Goal: Task Accomplishment & Management: Complete application form

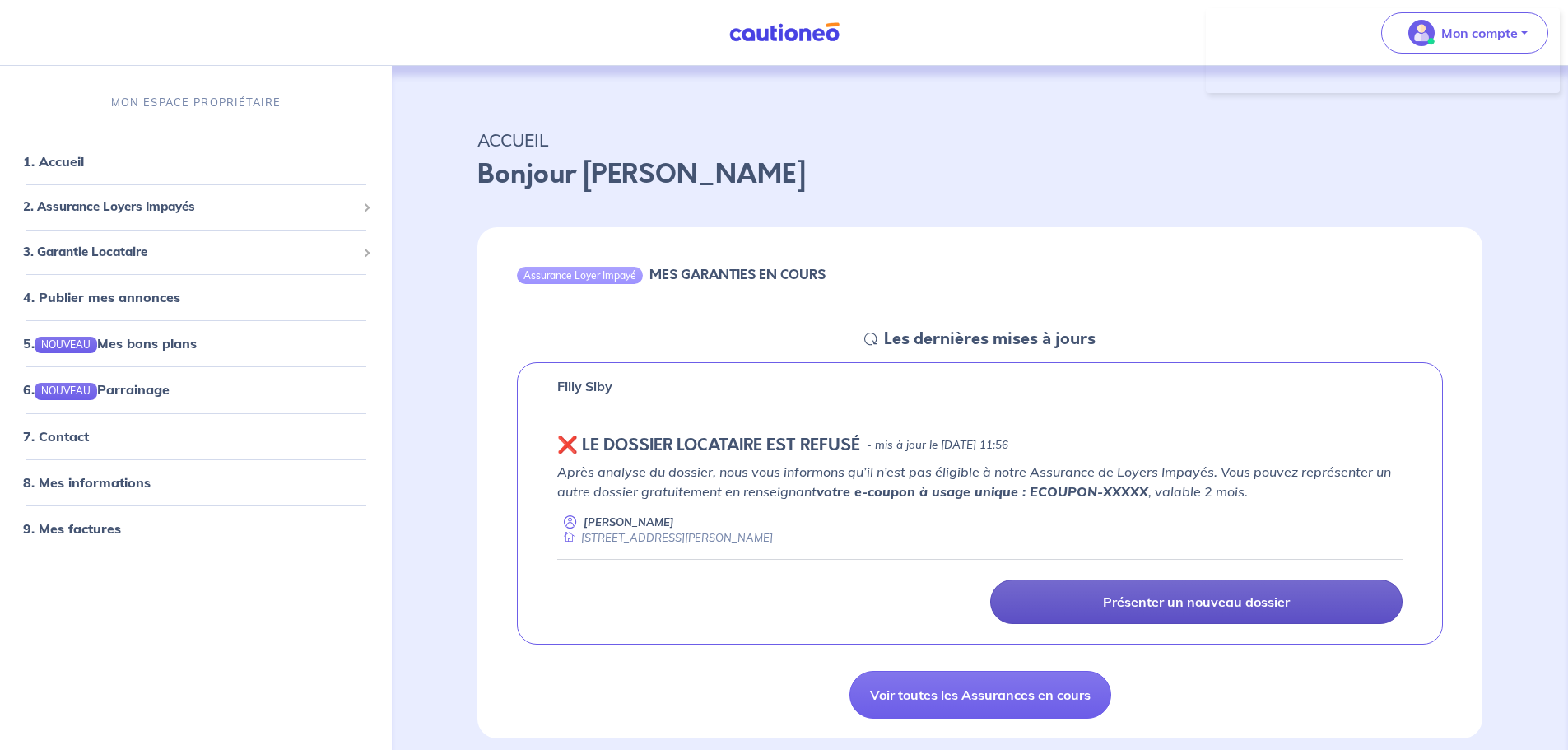
click at [1134, 594] on p "Présenter un nouveau dossier" at bounding box center [1197, 601] width 187 height 17
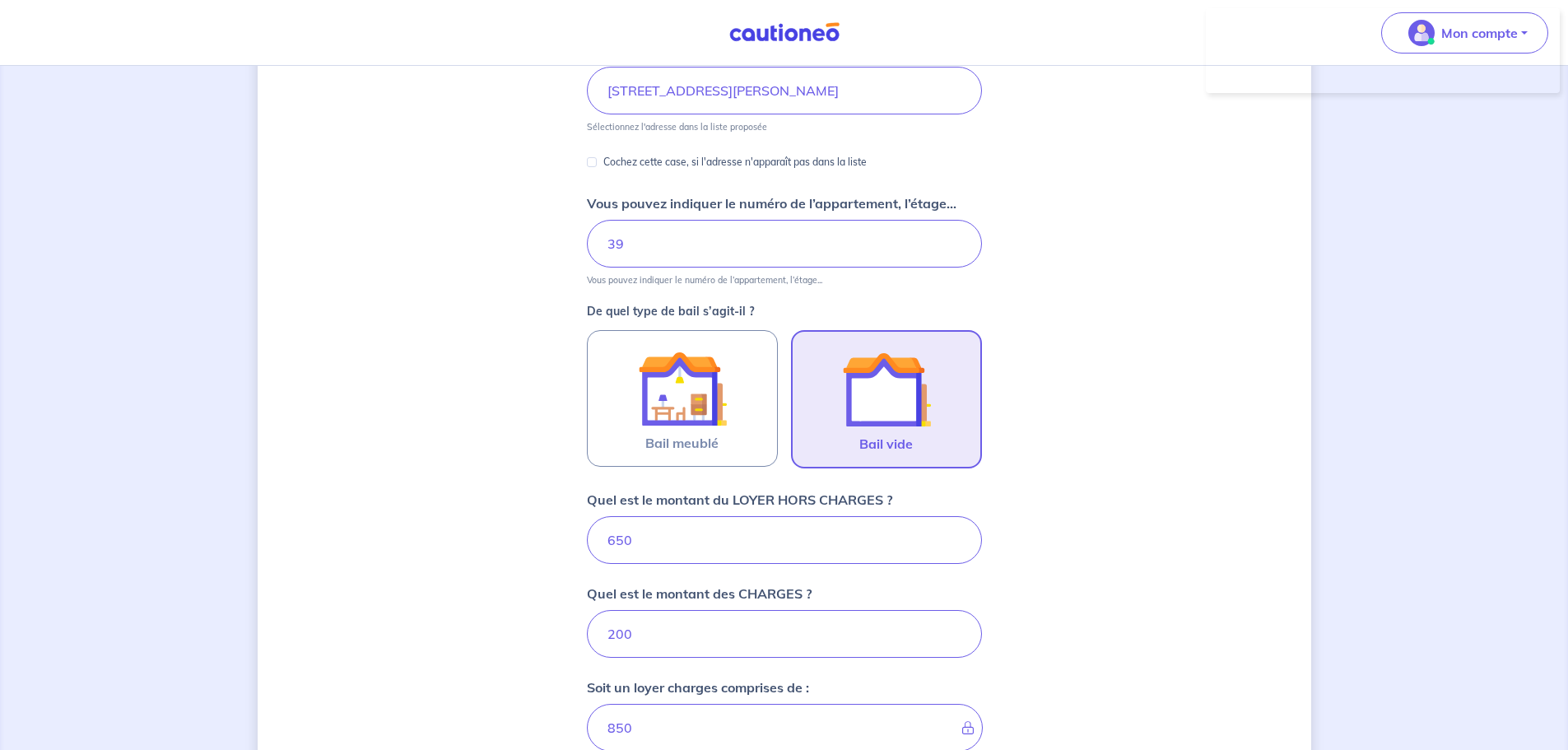
scroll to position [253, 0]
drag, startPoint x: 604, startPoint y: 543, endPoint x: 546, endPoint y: 536, distance: 58.4
click at [546, 536] on div "Dites-nous en plus sur votre bien Où se situe votre bien en location ? [STREET_…" at bounding box center [784, 470] width 1054 height 1276
type input "67"
type input "206"
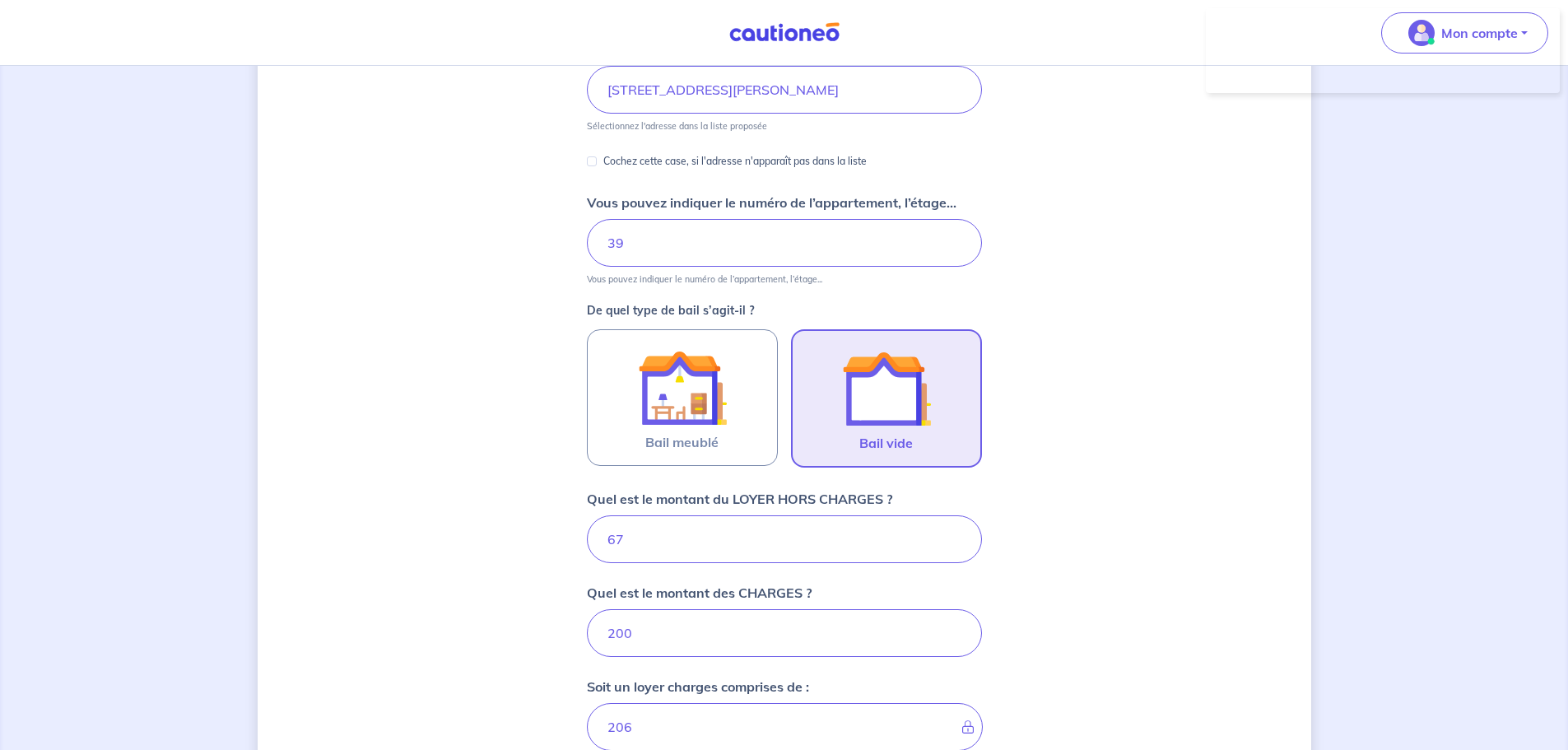
type input "675"
type input "875"
type input "675"
drag, startPoint x: 684, startPoint y: 639, endPoint x: 518, endPoint y: 635, distance: 166.0
click at [518, 635] on div "Dites-nous en plus sur votre bien Où se situe votre bien en location ? [STREET_…" at bounding box center [784, 533] width 1054 height 1402
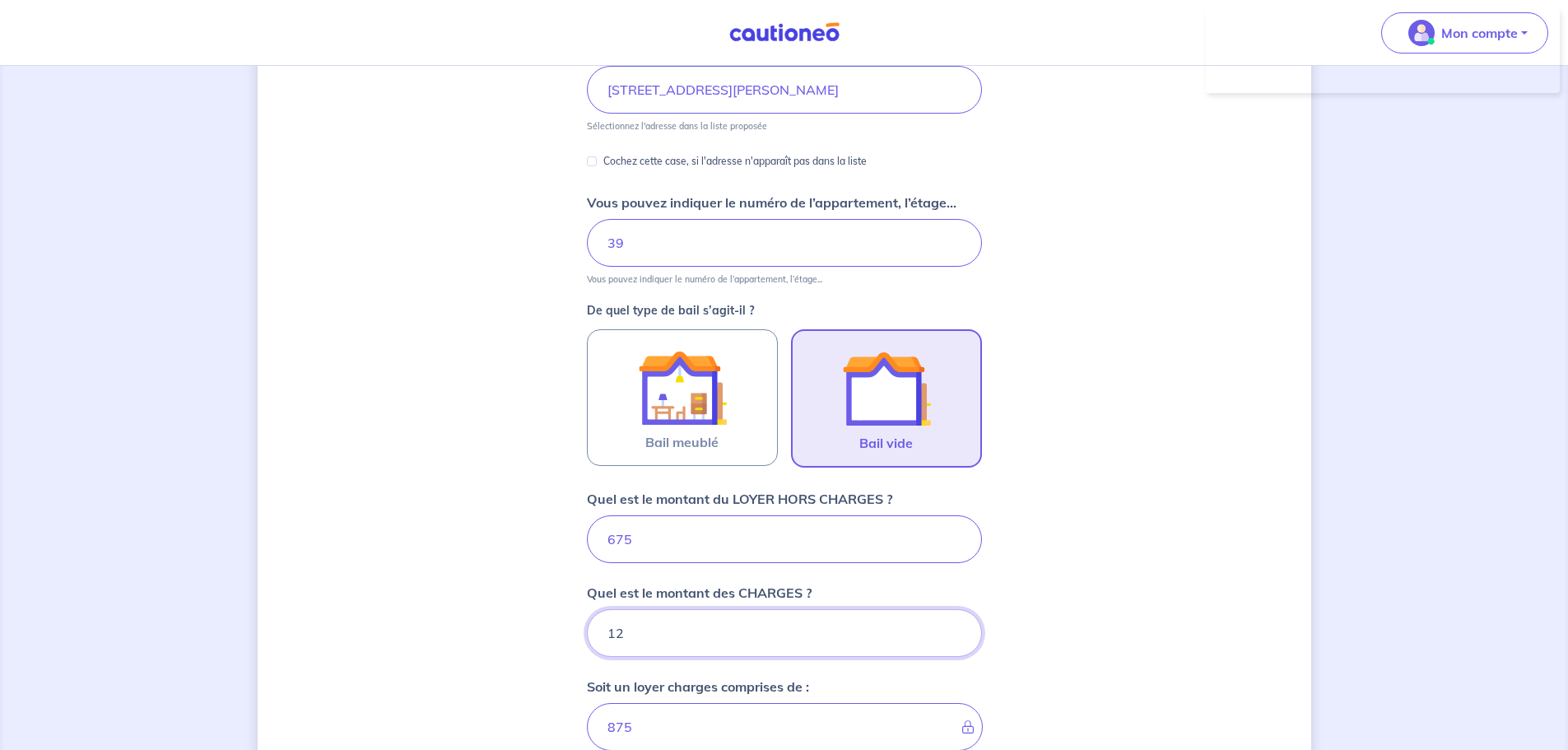
type input "125"
type input "800"
type input "125"
click at [517, 635] on div "Dites-nous en plus sur votre bien Où se situe votre bien en location ? [STREET_…" at bounding box center [784, 533] width 1054 height 1402
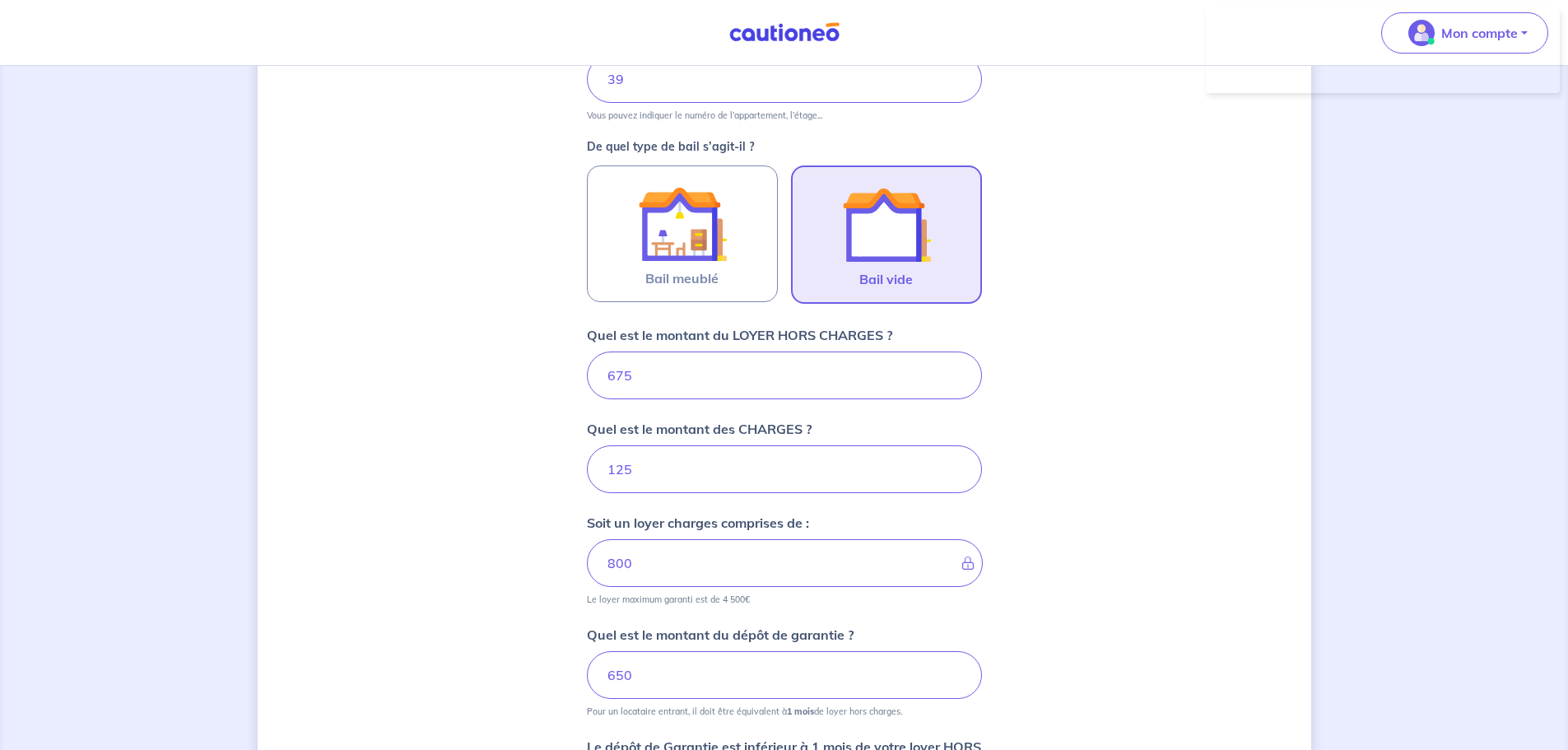
scroll to position [665, 0]
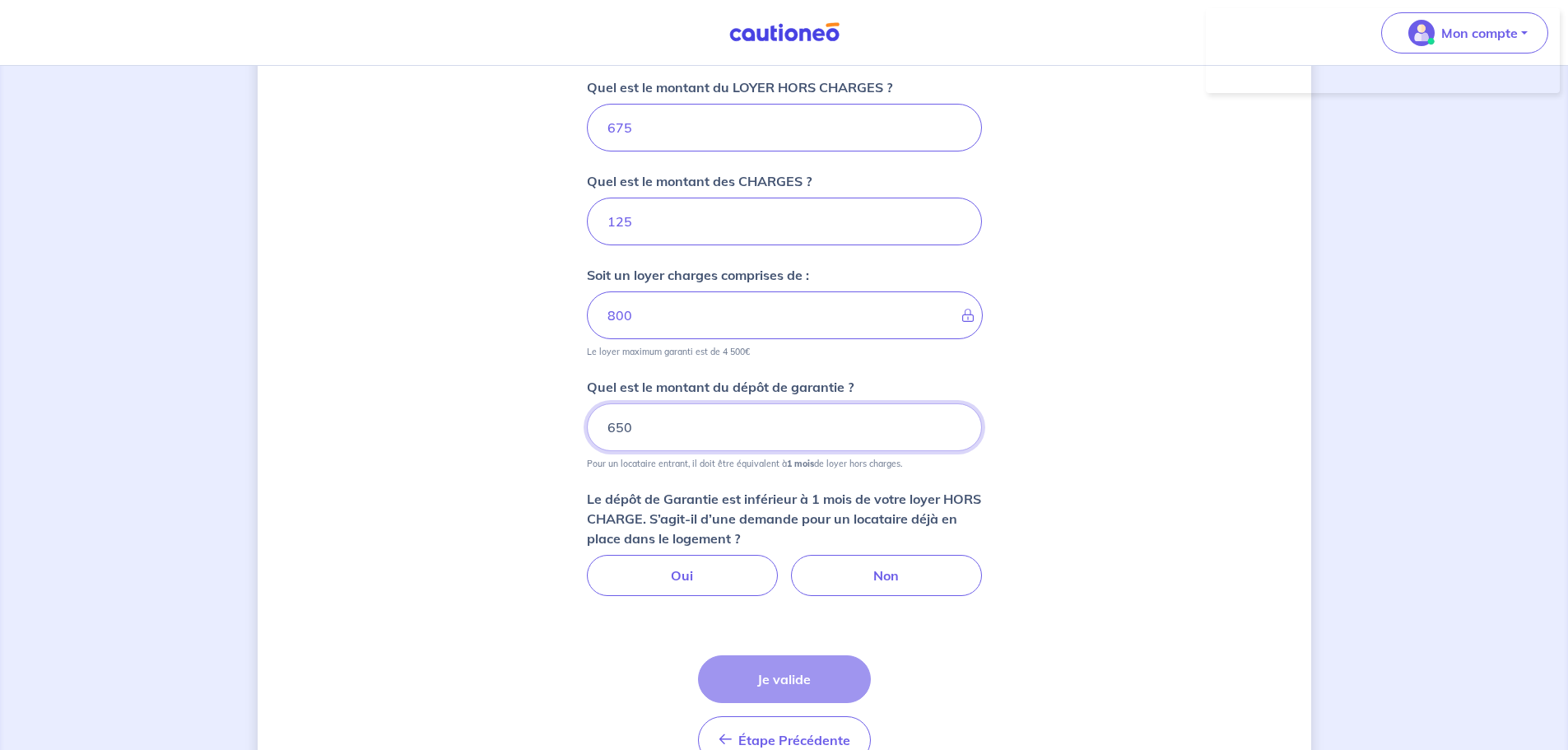
drag, startPoint x: 678, startPoint y: 426, endPoint x: 567, endPoint y: 424, distance: 111.0
click at [567, 424] on div "Dites-nous en plus sur votre bien Où se situe votre bien en location ? [STREET_…" at bounding box center [784, 122] width 1054 height 1402
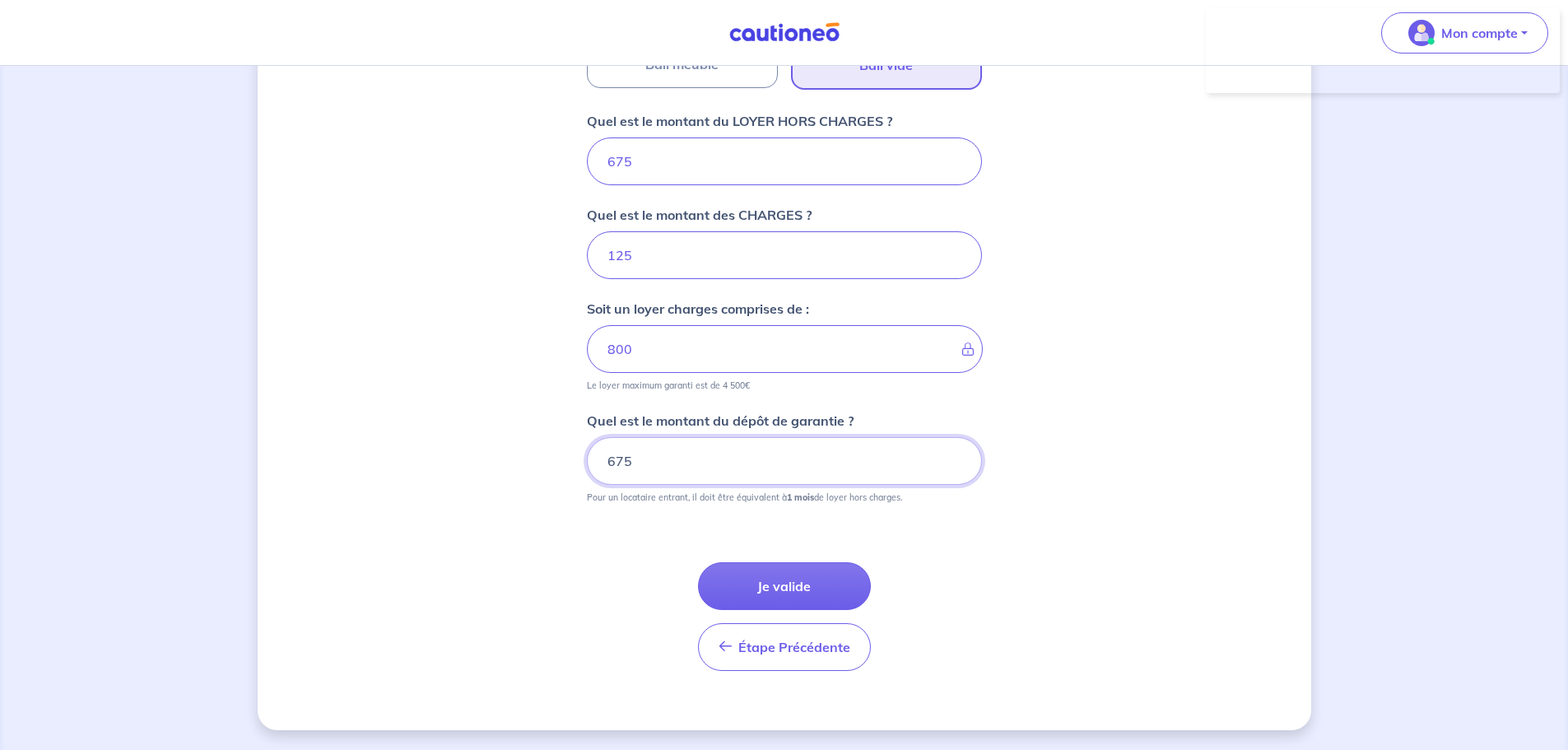
type input "675"
click at [517, 473] on div "Dites-nous en plus sur votre bien Où se situe votre bien en location ? [STREET_…" at bounding box center [784, 92] width 1054 height 1276
click at [795, 566] on button "Je valide" at bounding box center [784, 586] width 173 height 47
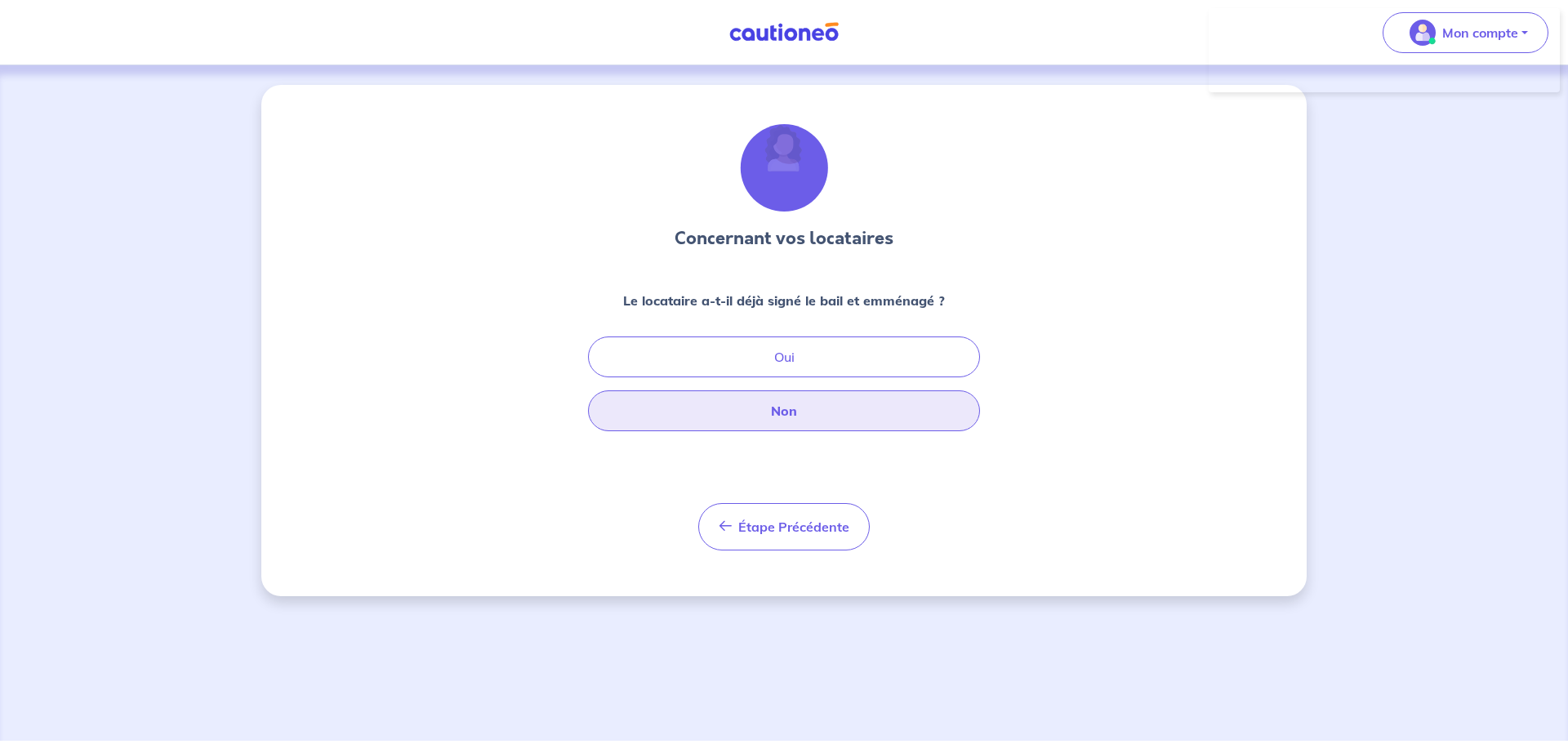
click at [814, 403] on button "Non" at bounding box center [784, 411] width 392 height 41
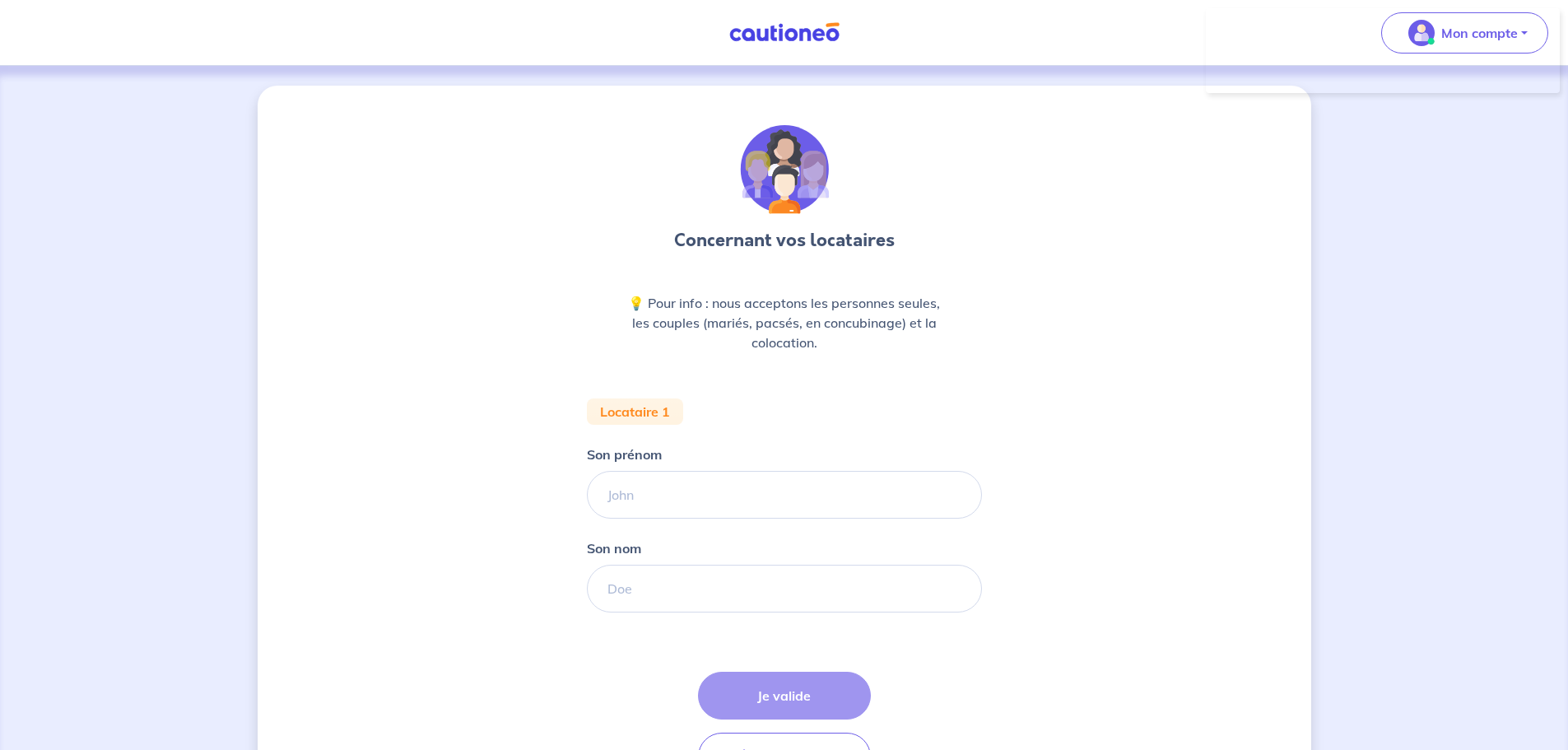
scroll to position [82, 0]
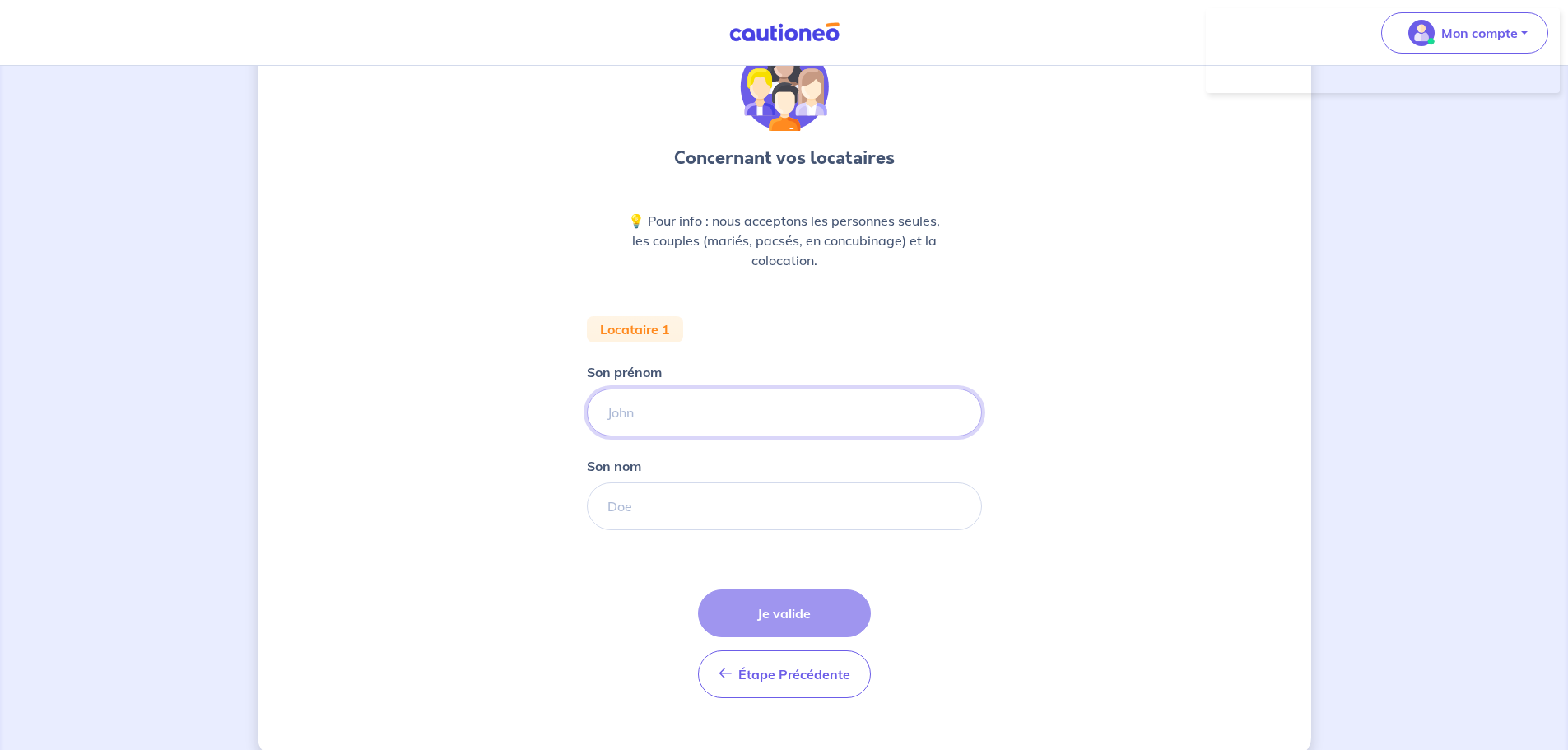
click at [780, 409] on input "Son prénom" at bounding box center [784, 412] width 396 height 47
click at [862, 311] on div "Concernant vos locataires 💡 Pour info : nous acceptons les personnes seules, le…" at bounding box center [784, 377] width 396 height 668
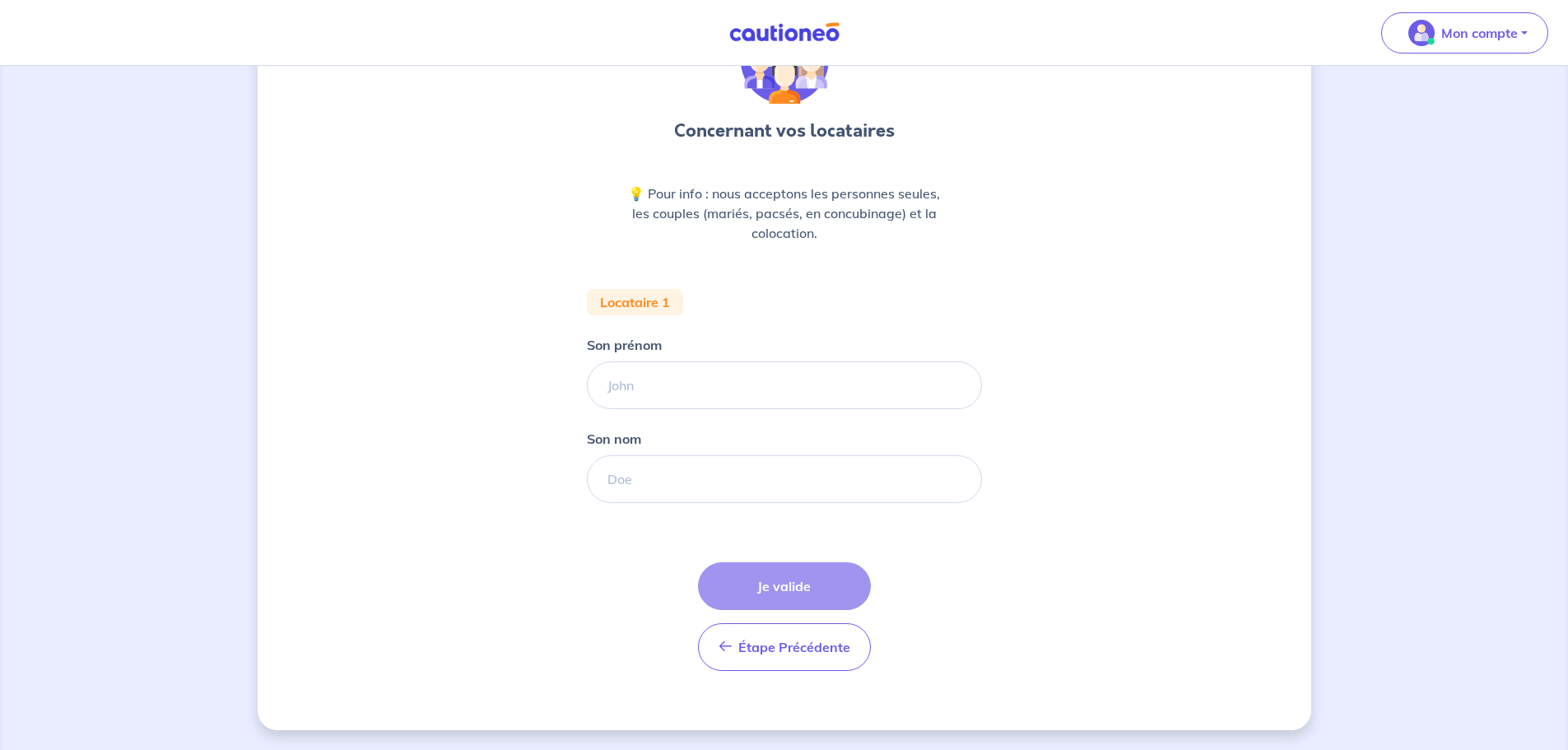
scroll to position [0, 0]
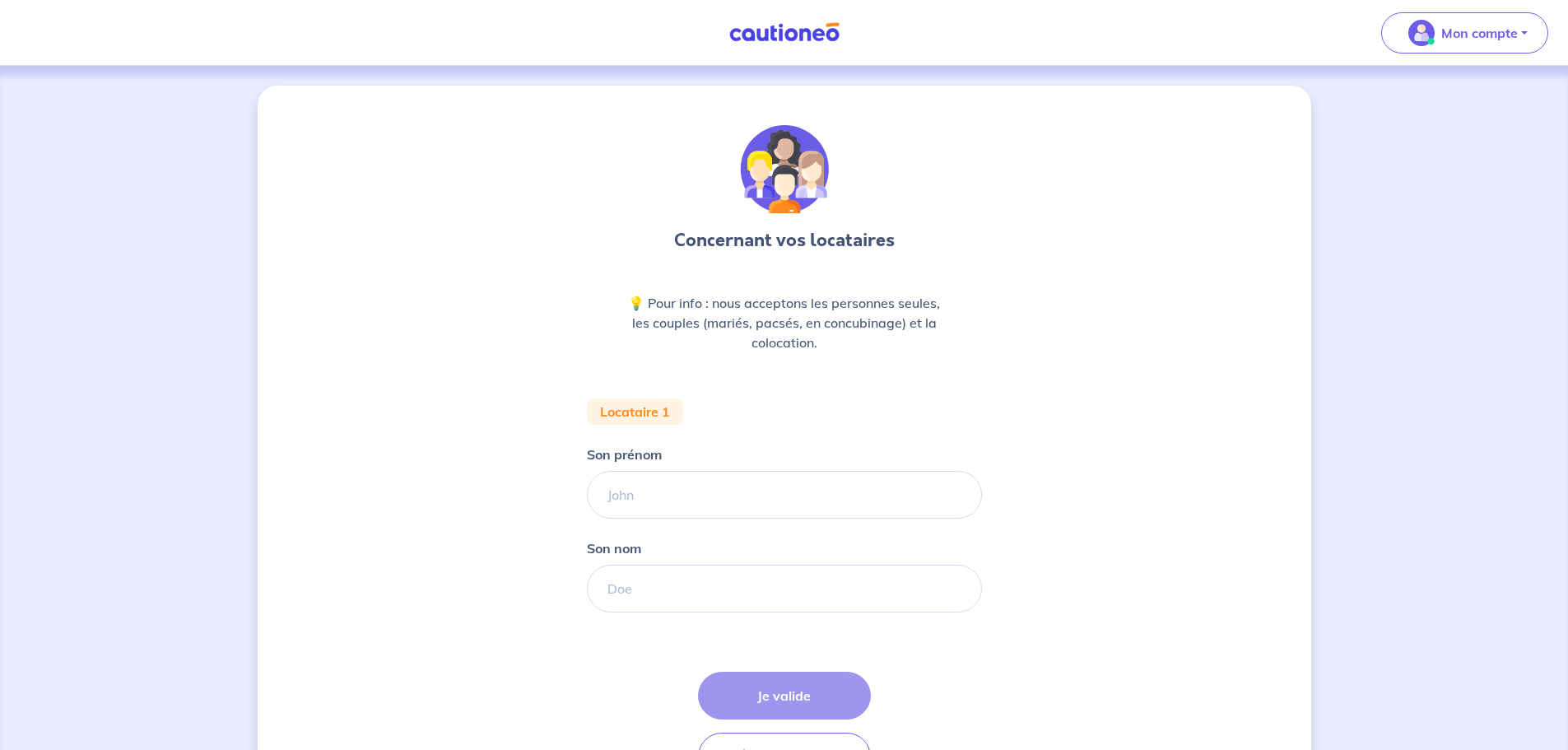
drag, startPoint x: 1041, startPoint y: 320, endPoint x: 936, endPoint y: 105, distance: 239.3
drag, startPoint x: 882, startPoint y: 82, endPoint x: 842, endPoint y: 35, distance: 61.7
click at [818, 28] on img at bounding box center [784, 32] width 124 height 21
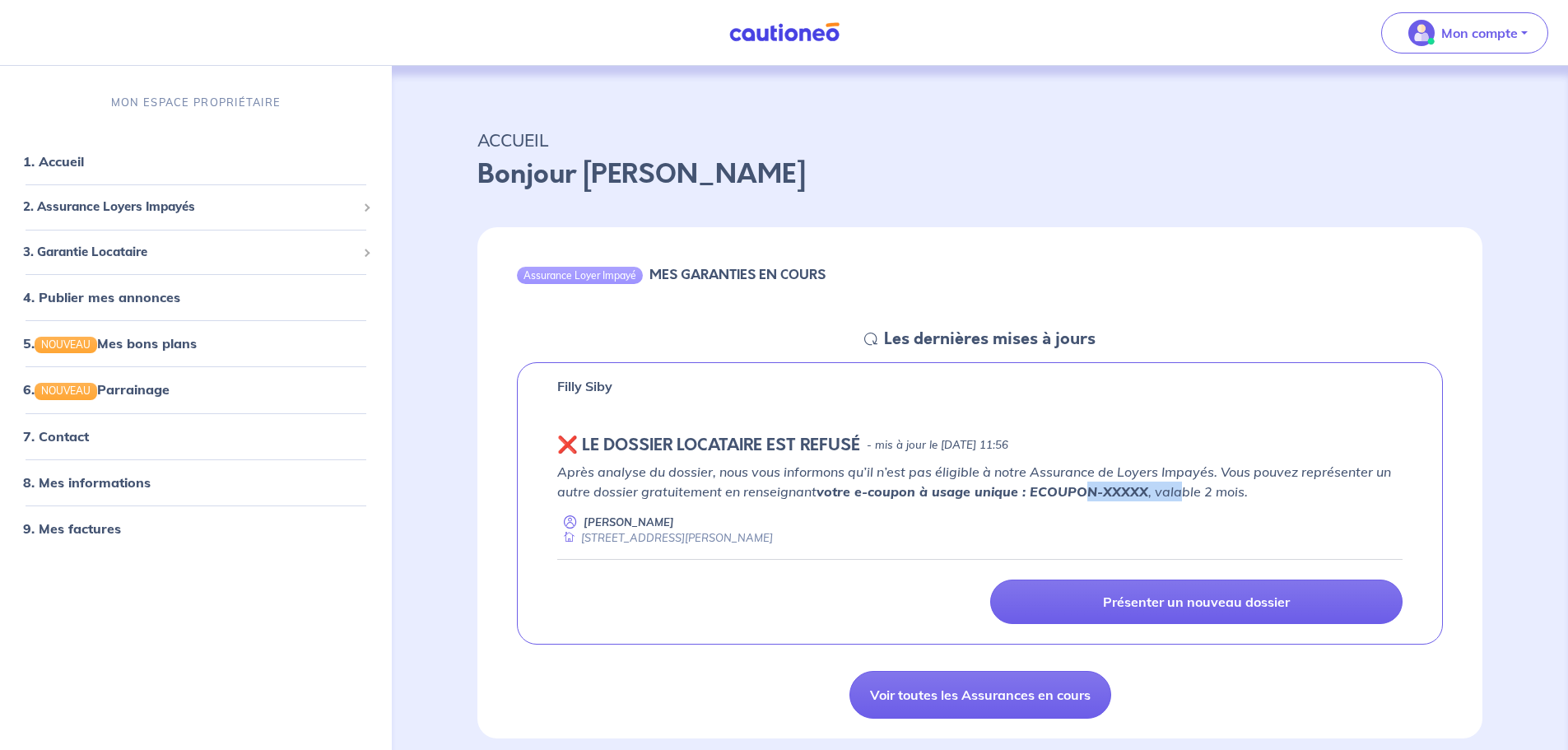
drag, startPoint x: 1084, startPoint y: 489, endPoint x: 1190, endPoint y: 491, distance: 106.0
click at [1185, 491] on p "Après analyse du dossier, nous vous informons qu’il n’est pas éligible à notre …" at bounding box center [980, 482] width 845 height 40
click at [1190, 491] on p "Après analyse du dossier, nous vous informons qu’il n’est pas éligible à notre …" at bounding box center [980, 482] width 845 height 40
click at [105, 532] on link "9. Mes factures" at bounding box center [71, 528] width 96 height 17
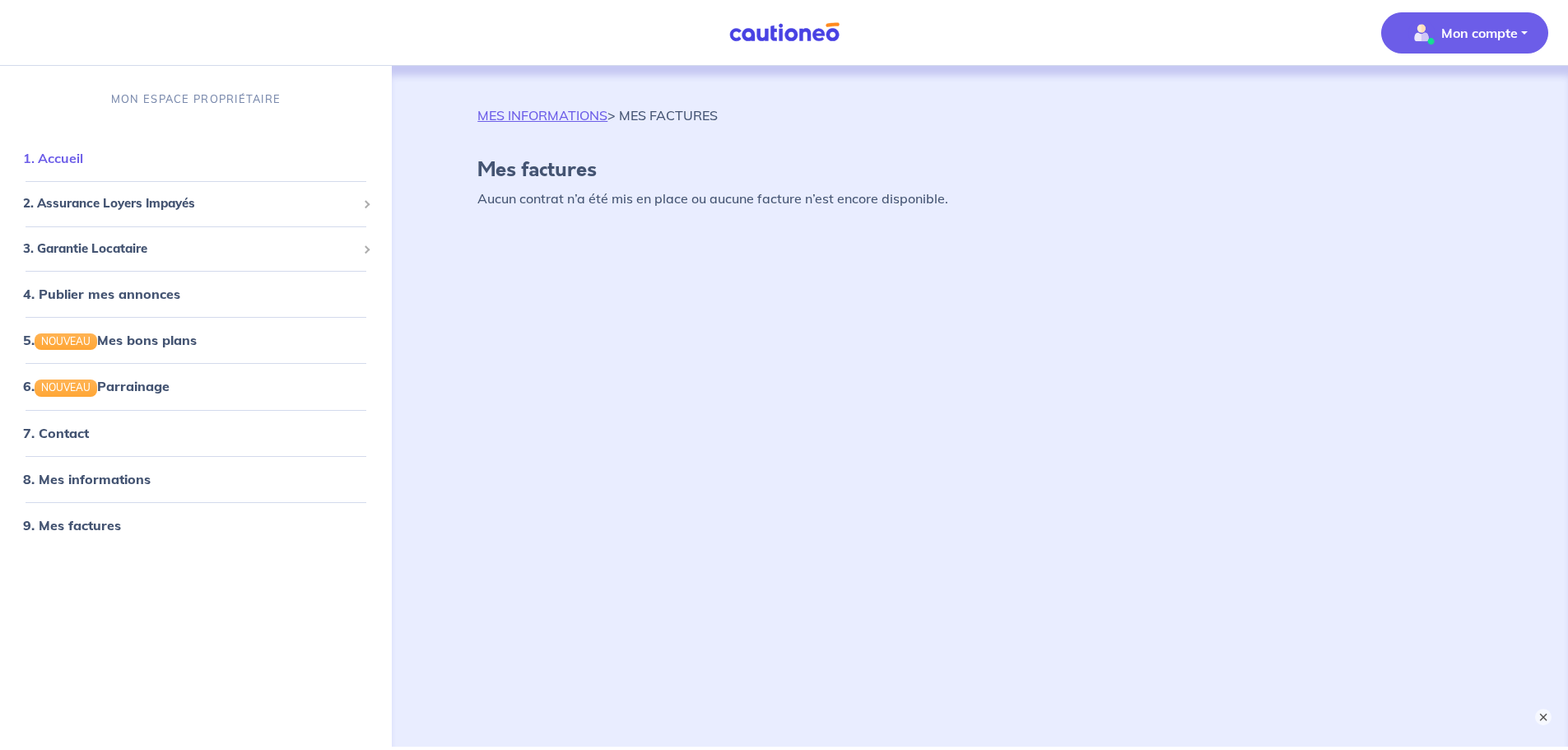
click at [83, 159] on link "1. Accueil" at bounding box center [53, 158] width 60 height 17
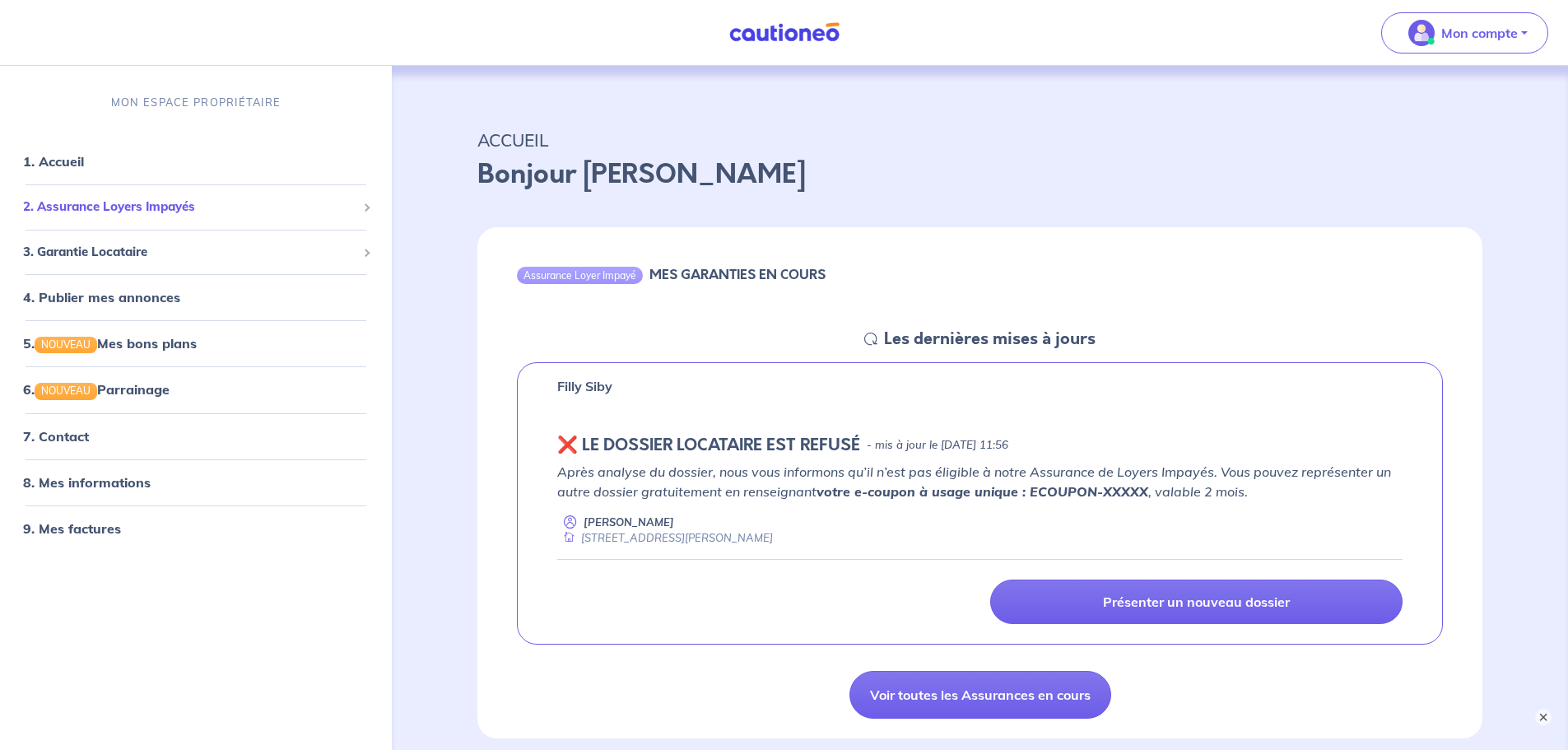
click at [248, 204] on span "2. Assurance Loyers Impayés" at bounding box center [189, 207] width 333 height 19
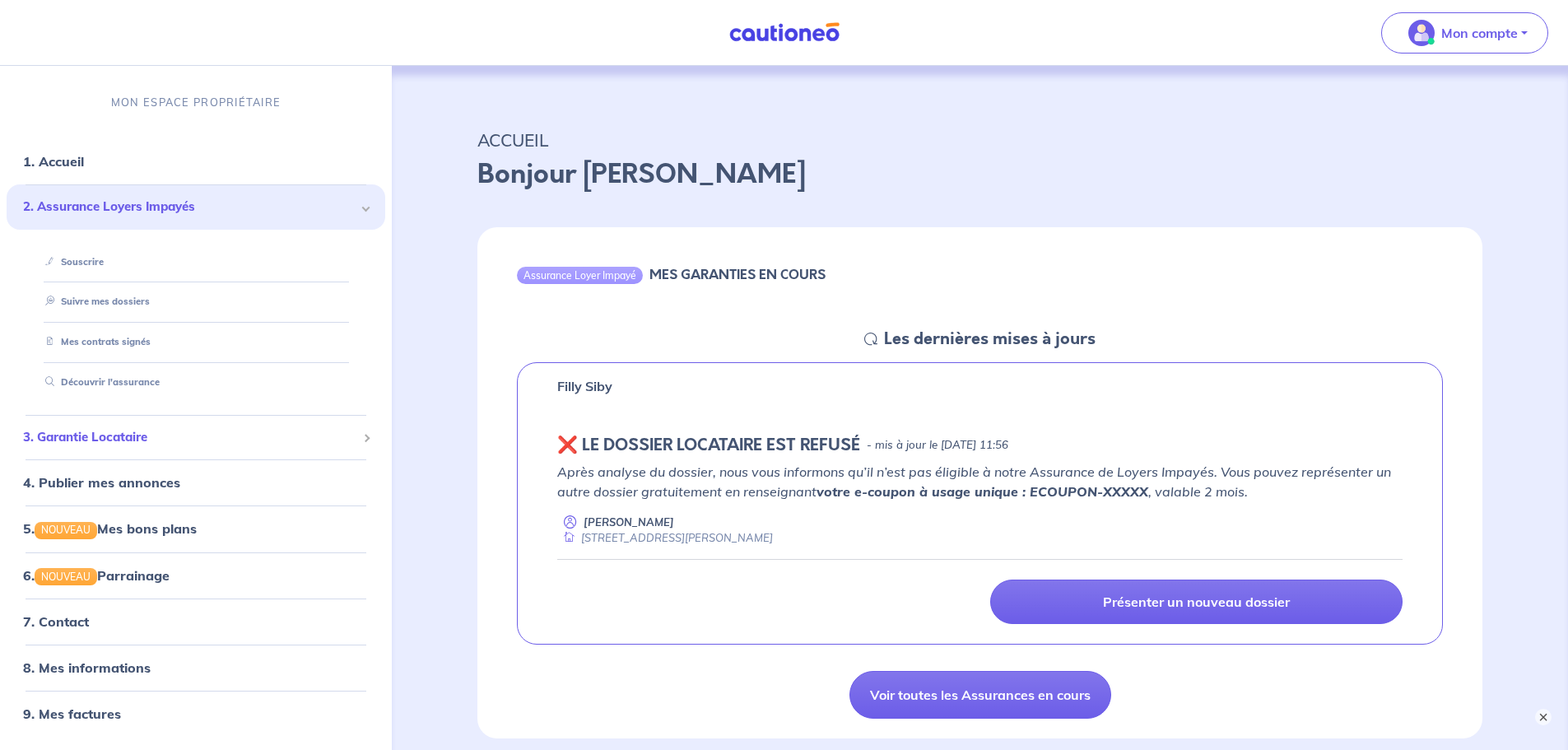
click at [159, 434] on span "3. Garantie Locataire" at bounding box center [189, 437] width 333 height 19
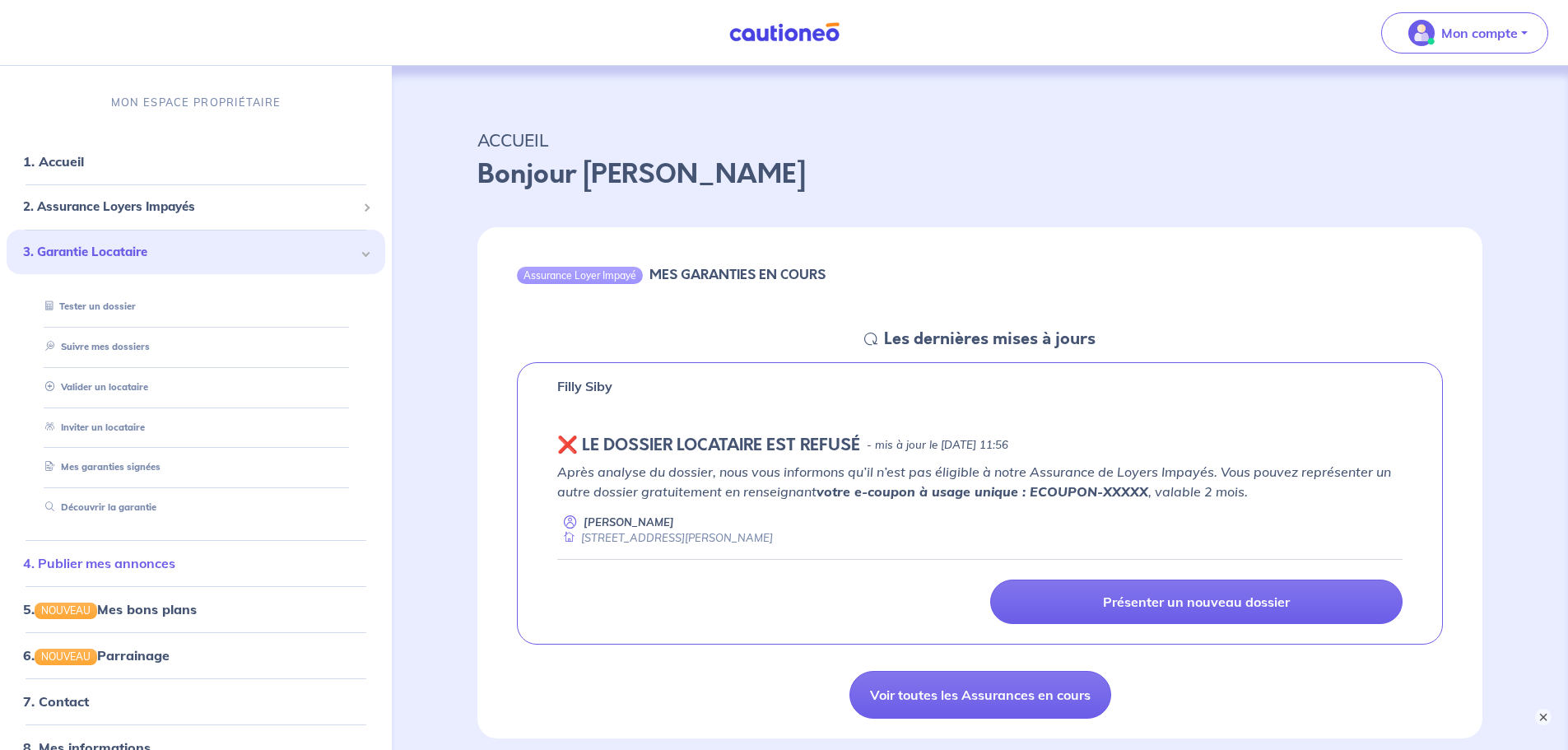
click at [173, 567] on link "4. Publier mes annonces" at bounding box center [99, 563] width 152 height 17
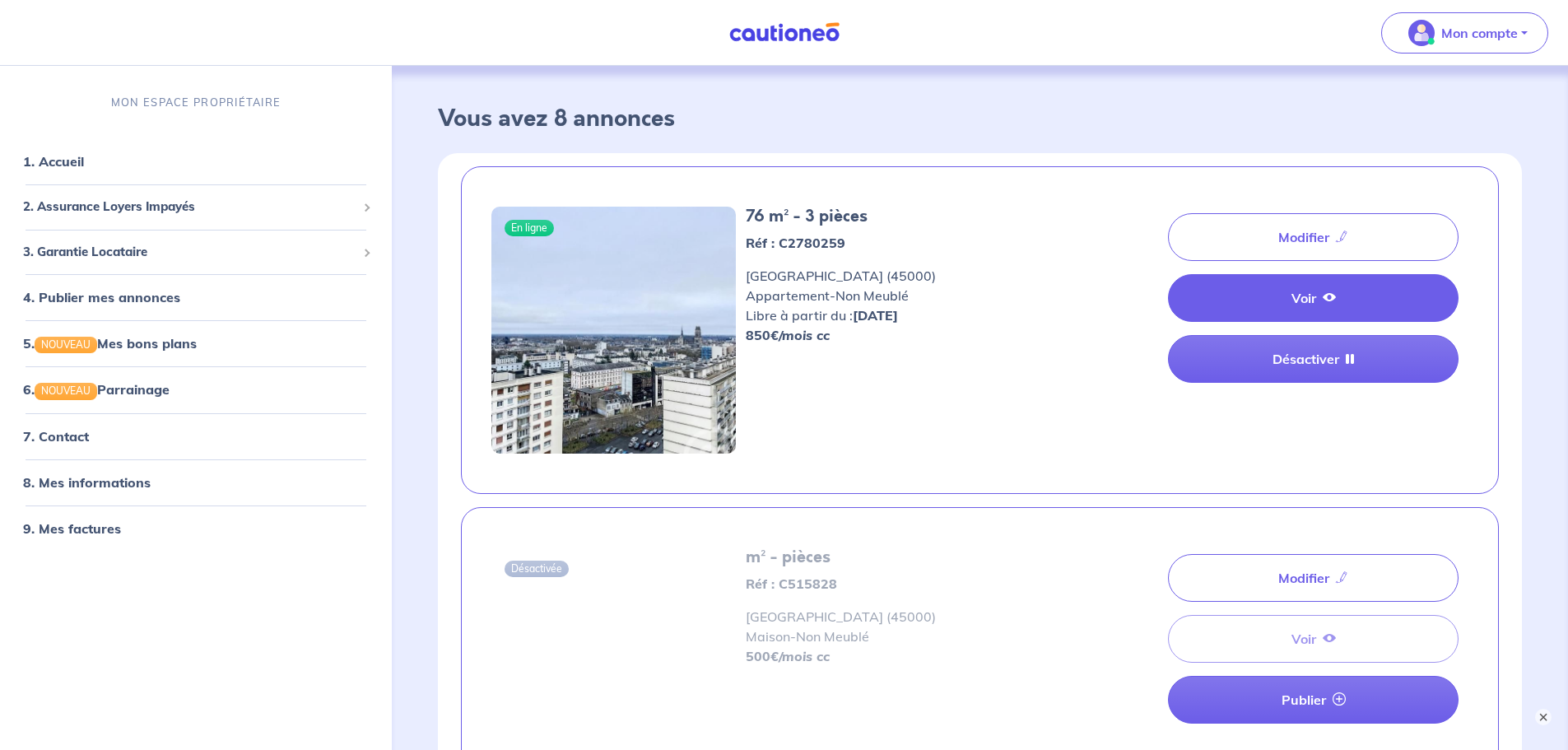
click at [1278, 292] on link "Voir" at bounding box center [1314, 297] width 291 height 47
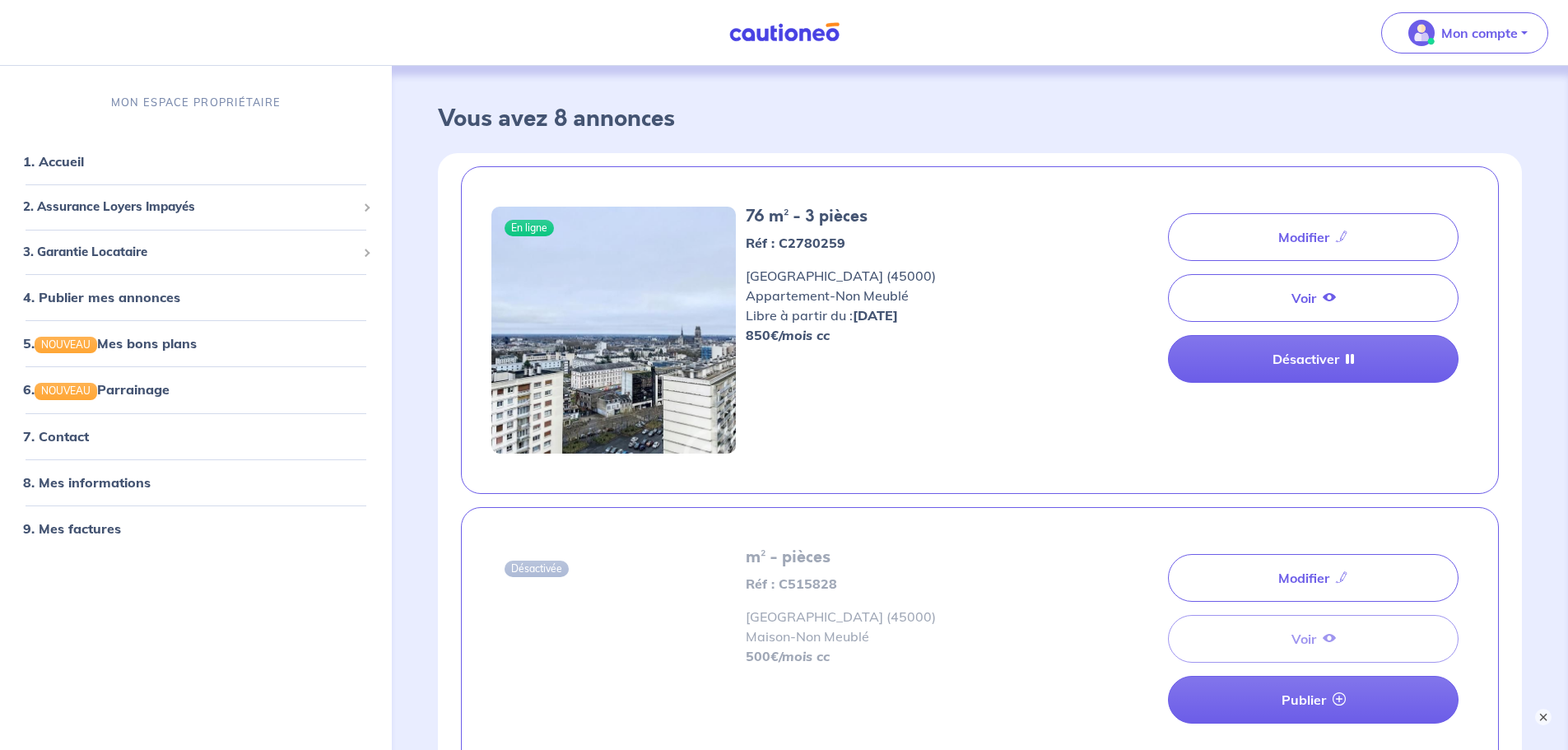
drag, startPoint x: 856, startPoint y: 312, endPoint x: 855, endPoint y: 272, distance: 40.0
click at [855, 272] on div "76 m² - 3 pièces Réf : C2780259 Orléans (45000) Appartement - Non Meublé Libre …" at bounding box center [899, 276] width 307 height 138
click at [855, 272] on div "76 m² - 3 pièces Réf : C2780259 Orléans (45000) Appartement - Non Meublé Libre …" at bounding box center [899, 276] width 307 height 138
drag, startPoint x: 858, startPoint y: 276, endPoint x: 866, endPoint y: 327, distance: 51.6
click at [866, 327] on div "76 m² - 3 pièces Réf : C2780259 Orléans (45000) Appartement - Non Meublé Libre …" at bounding box center [899, 276] width 307 height 138
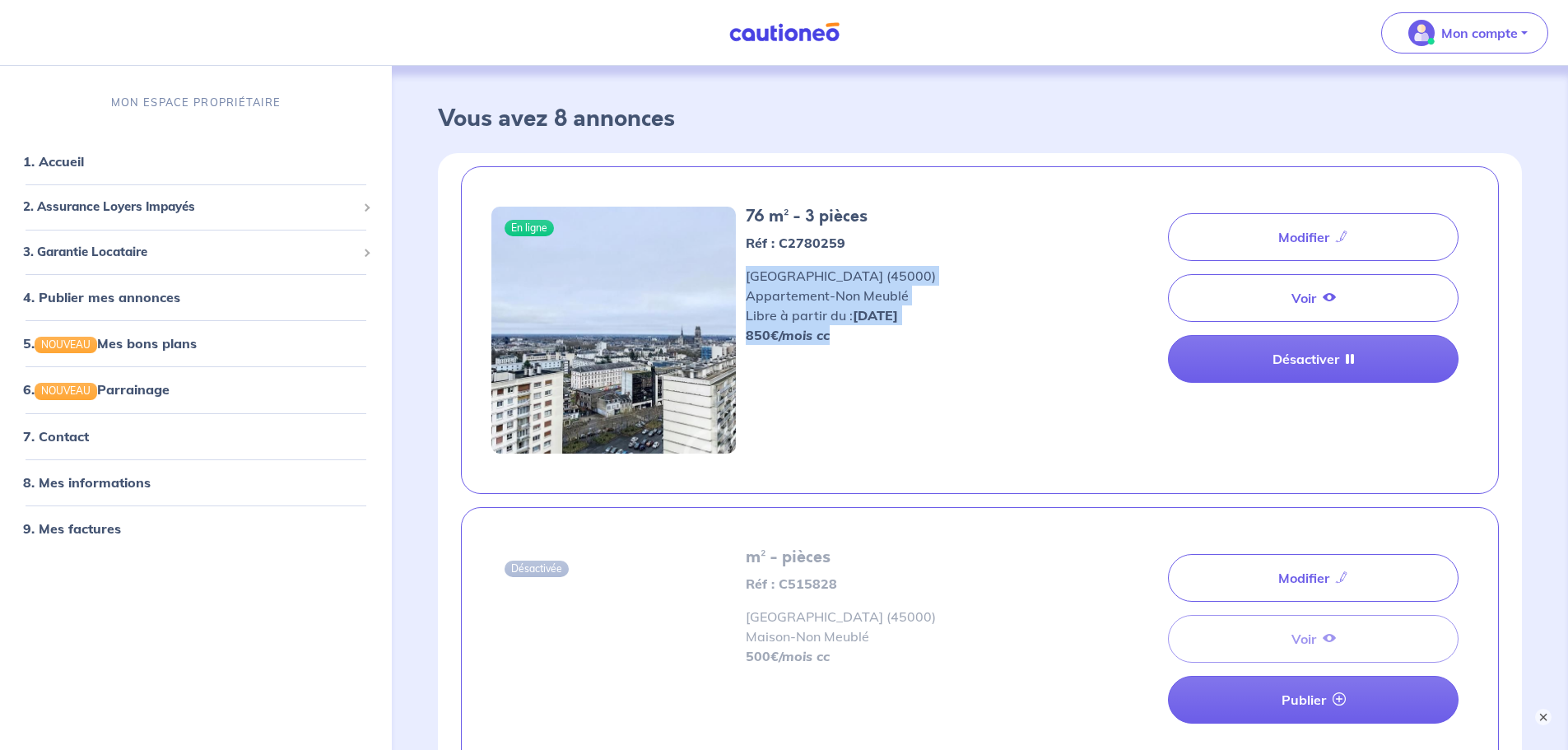
click at [866, 328] on p "850 €/mois cc" at bounding box center [899, 335] width 307 height 20
drag, startPoint x: 395, startPoint y: 0, endPoint x: 1016, endPoint y: 32, distance: 621.8
click at [1016, 32] on nav "Mon compte MON ESPACE PROPRIÉTAIRE 1. Accueil 2. Assurance Loyers Impayés Sousc…" at bounding box center [784, 32] width 1568 height 66
